Goal: Check status

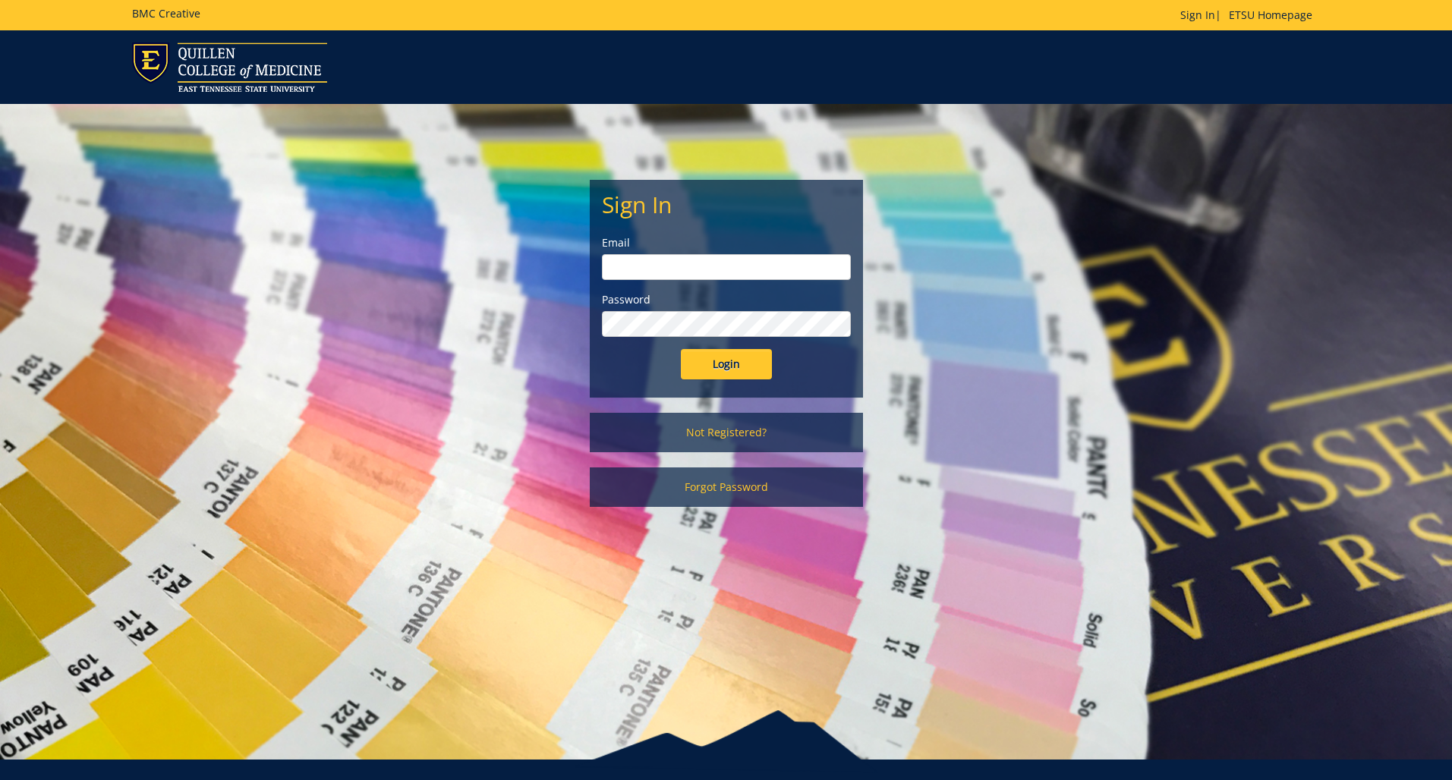
click at [691, 262] on input "email" at bounding box center [726, 267] width 249 height 26
type input "[EMAIL_ADDRESS][DOMAIN_NAME]"
click at [731, 363] on input "Login" at bounding box center [726, 364] width 91 height 30
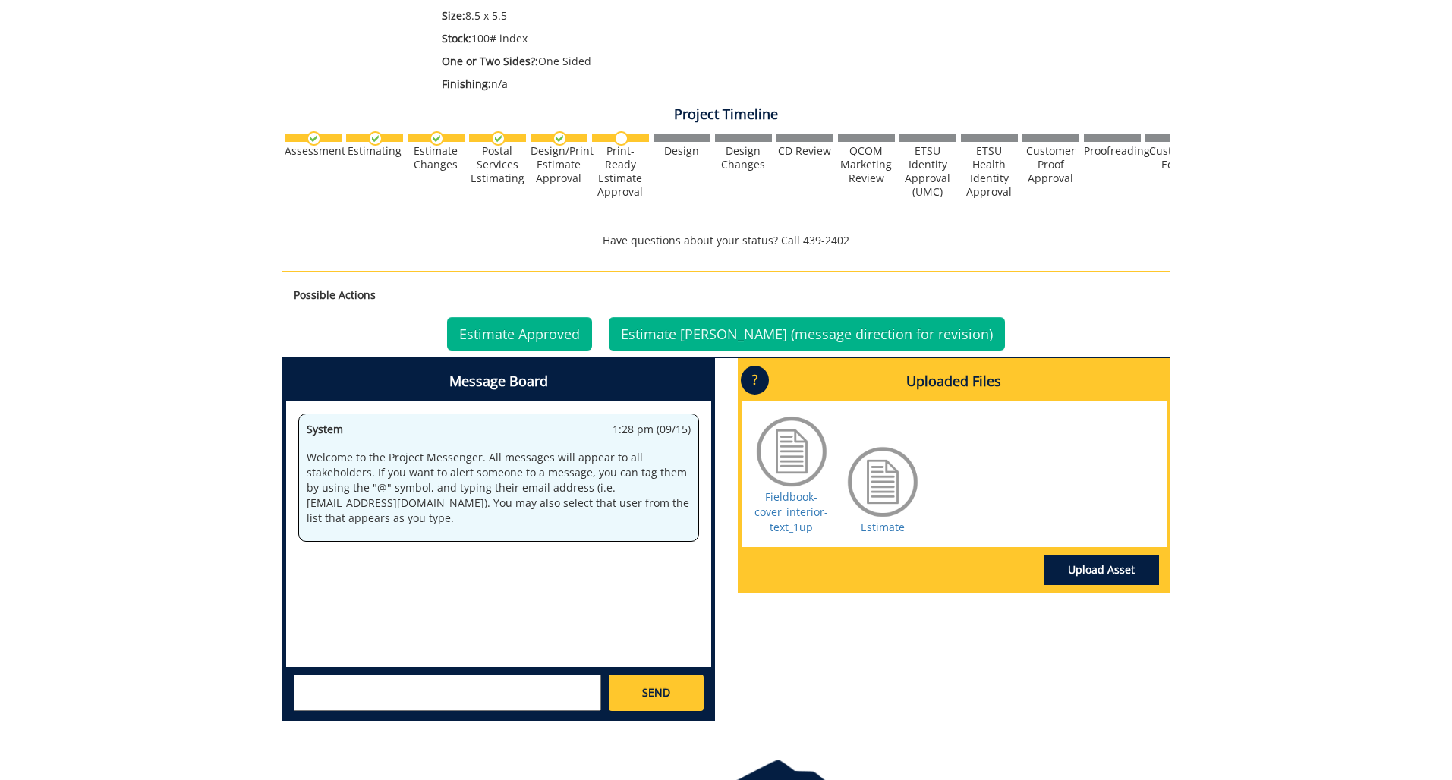
scroll to position [437, 0]
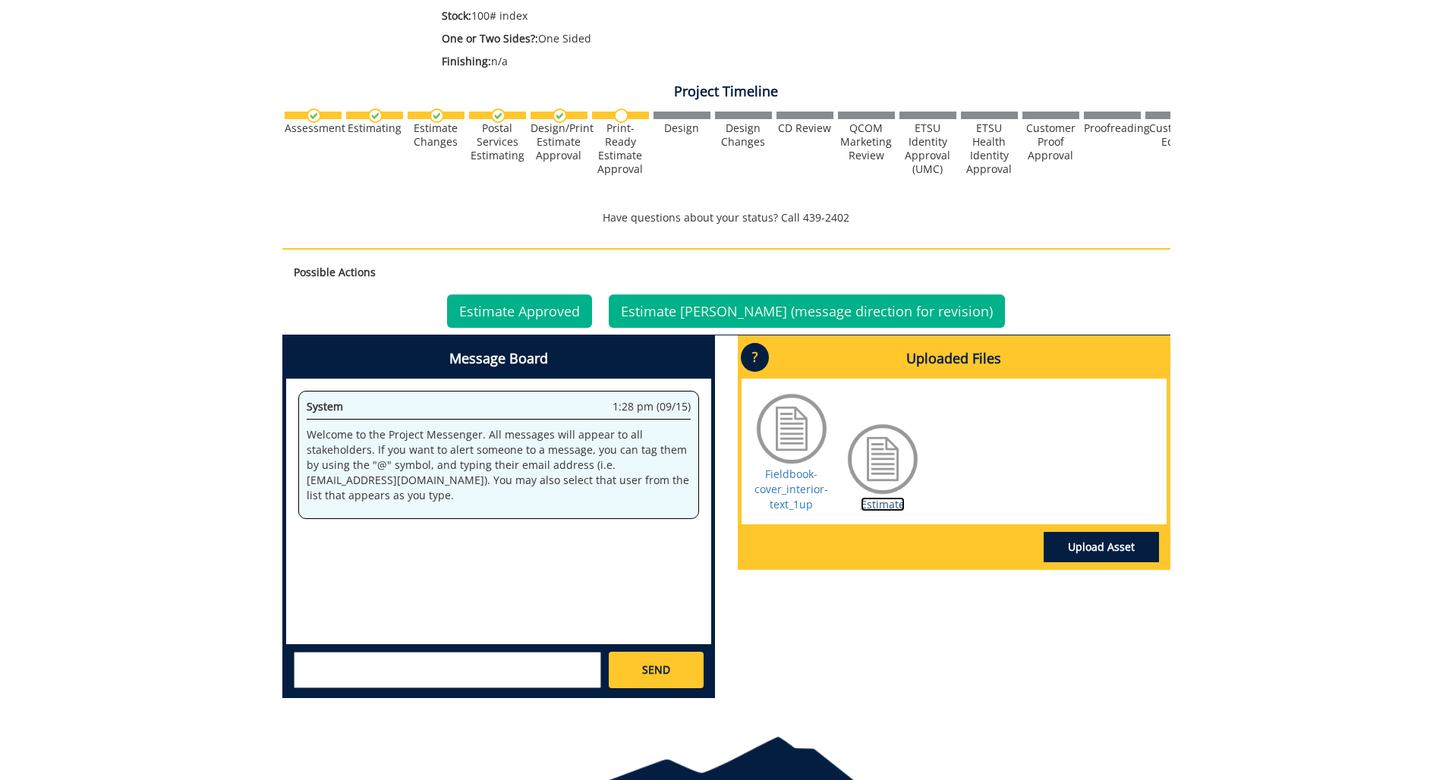
click at [889, 505] on link "Estimate" at bounding box center [882, 504] width 44 height 14
click at [561, 305] on link "Estimate Approved" at bounding box center [519, 310] width 145 height 33
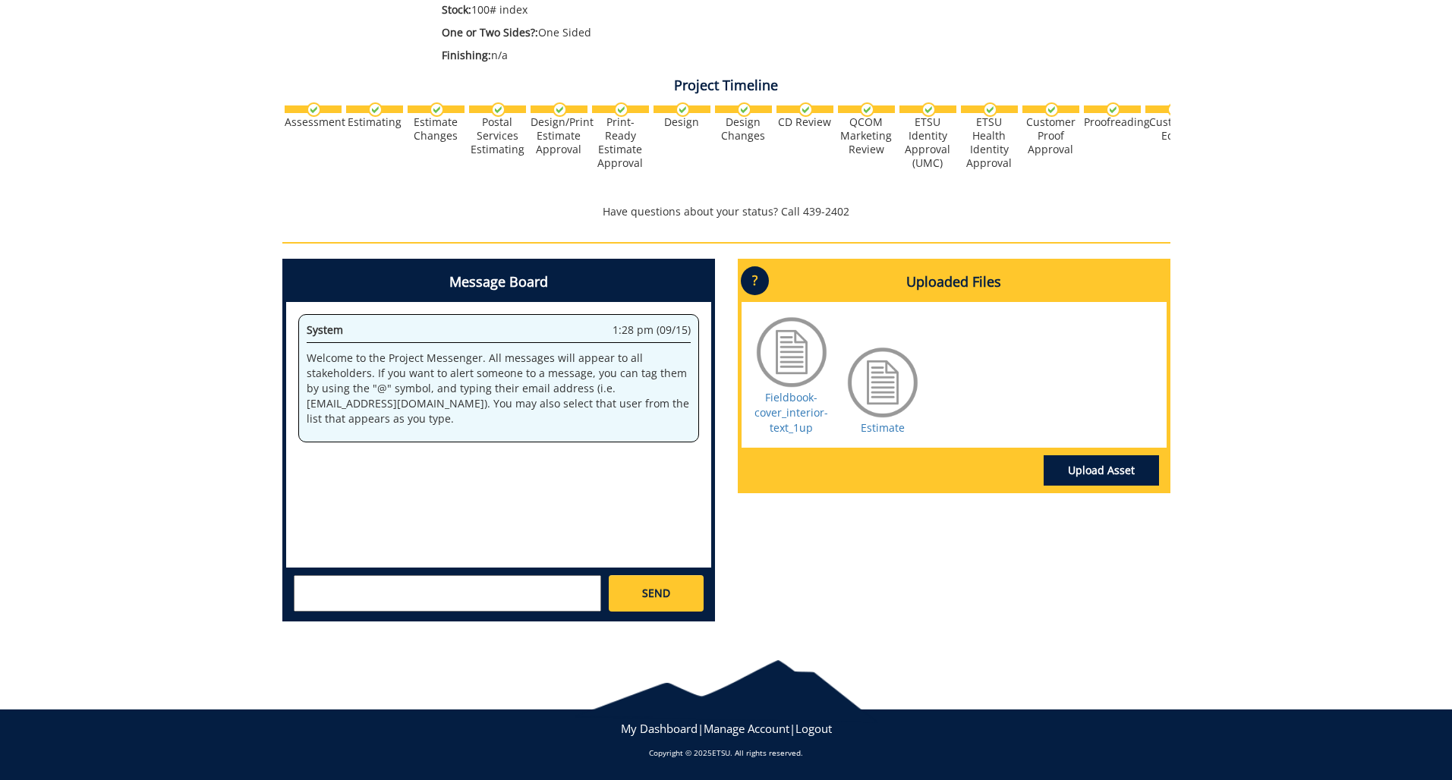
scroll to position [442, 0]
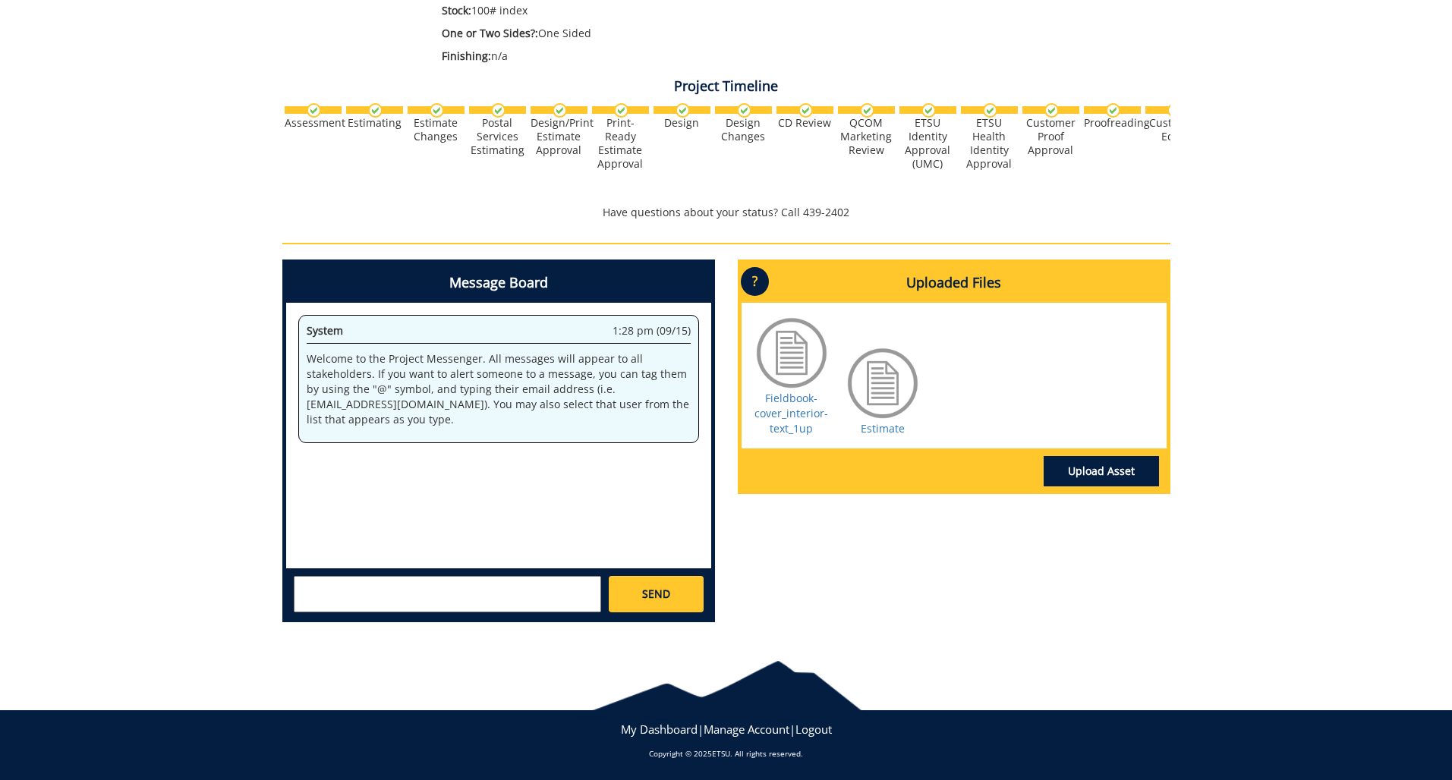
click at [1088, 120] on div "Proofreading" at bounding box center [1112, 123] width 57 height 14
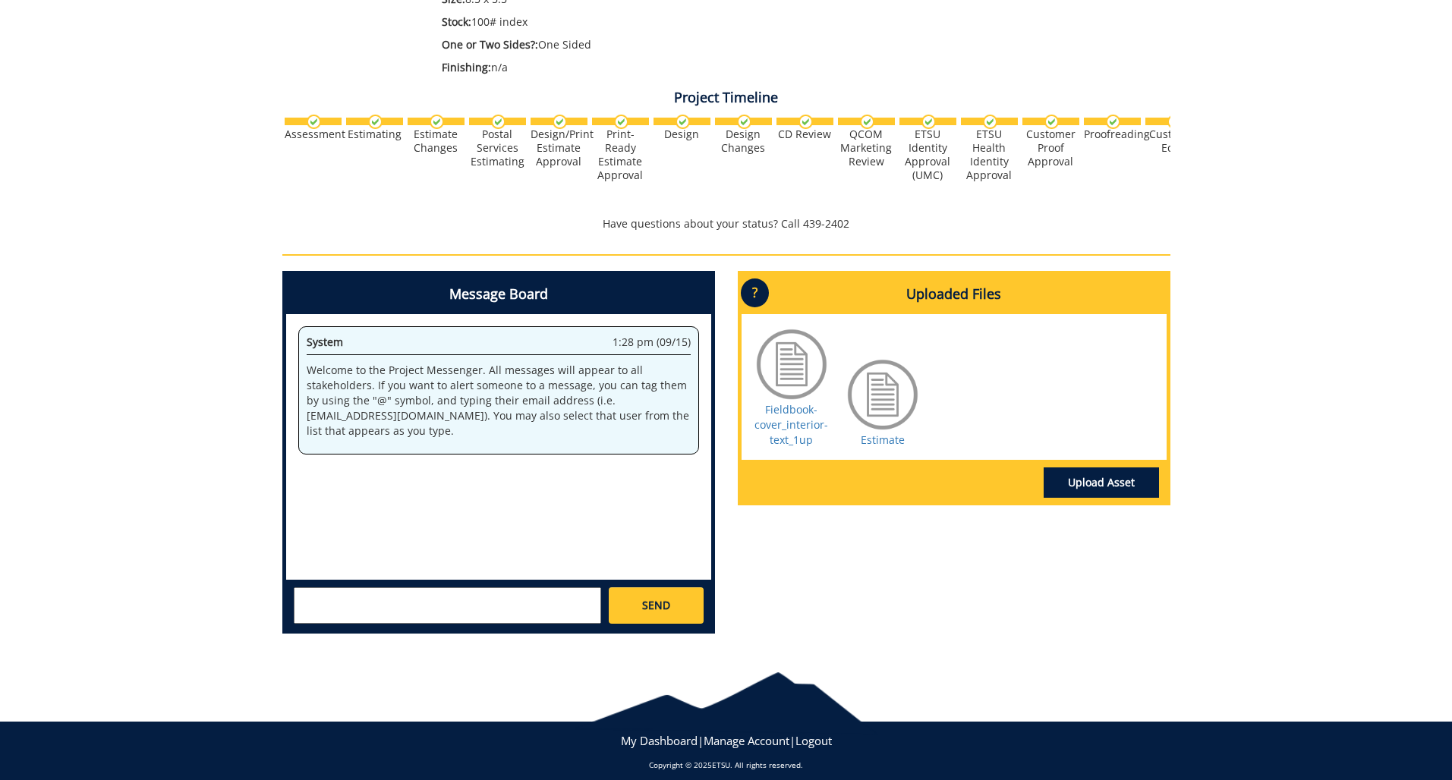
scroll to position [427, 0]
